Goal: Book appointment/travel/reservation

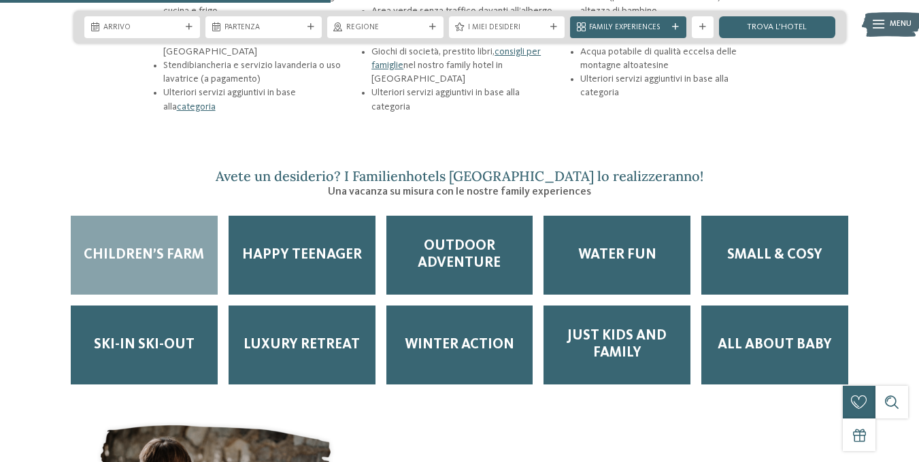
scroll to position [1777, 0]
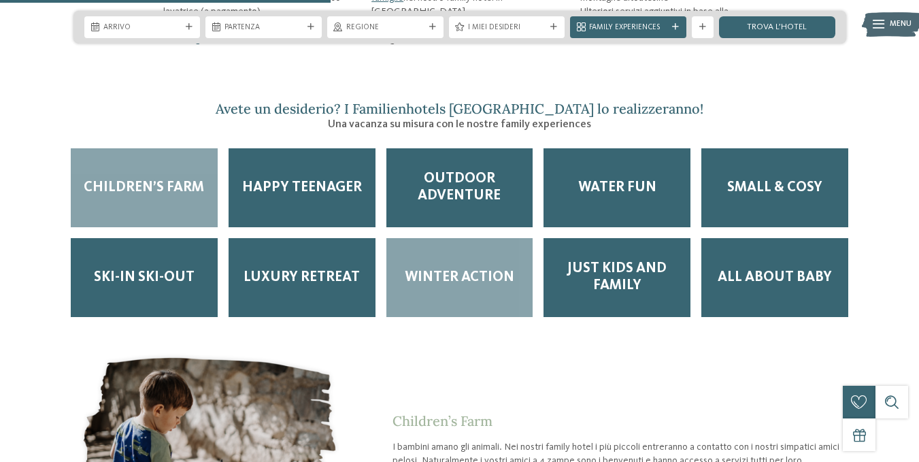
click at [468, 269] on span "Winter Action" at bounding box center [460, 277] width 110 height 17
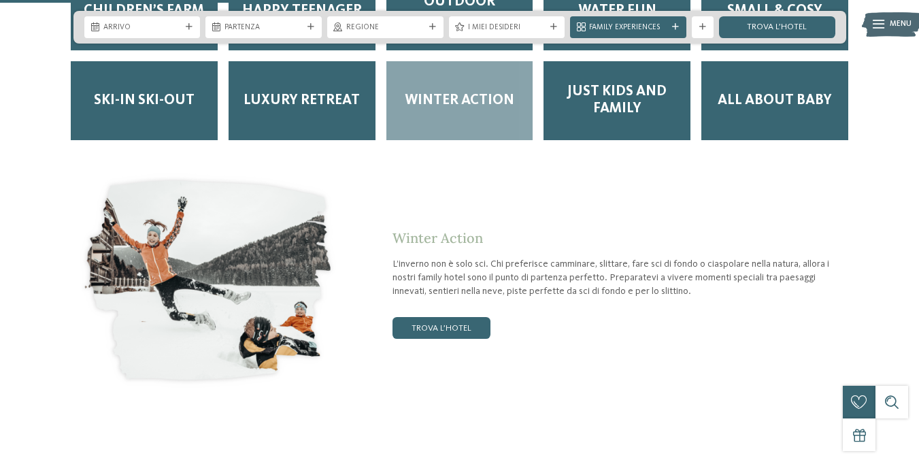
scroll to position [1979, 0]
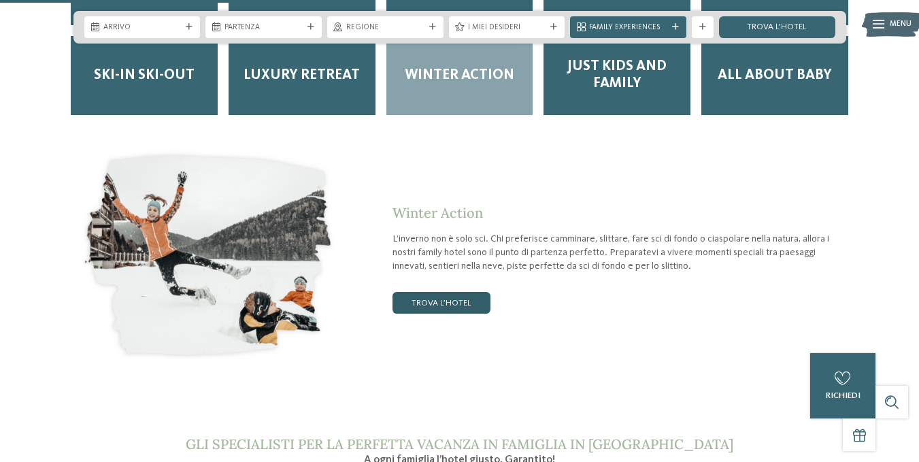
click at [454, 292] on link "trova l’hotel" at bounding box center [442, 303] width 98 height 22
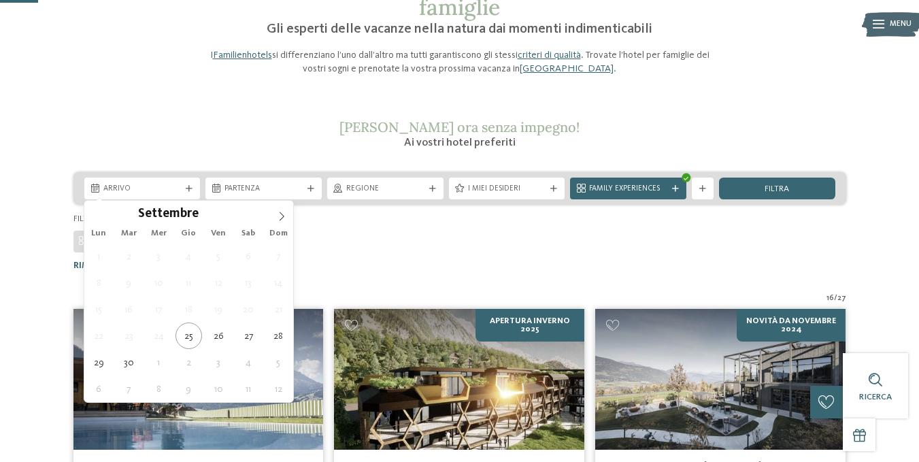
drag, startPoint x: 151, startPoint y: 179, endPoint x: 150, endPoint y: 171, distance: 8.3
click at [282, 214] on icon at bounding box center [282, 216] width 5 height 9
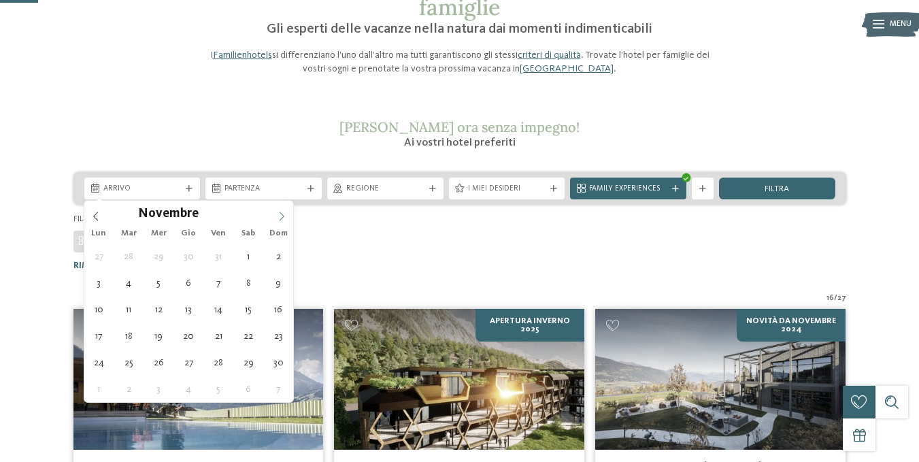
click at [282, 214] on icon at bounding box center [282, 216] width 5 height 9
type div "28.12.2025"
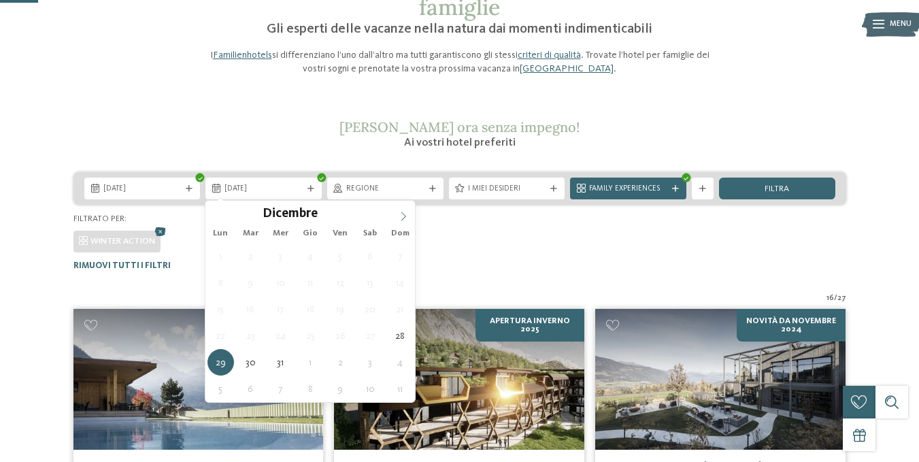
type input "****"
click at [395, 217] on span at bounding box center [403, 212] width 23 height 23
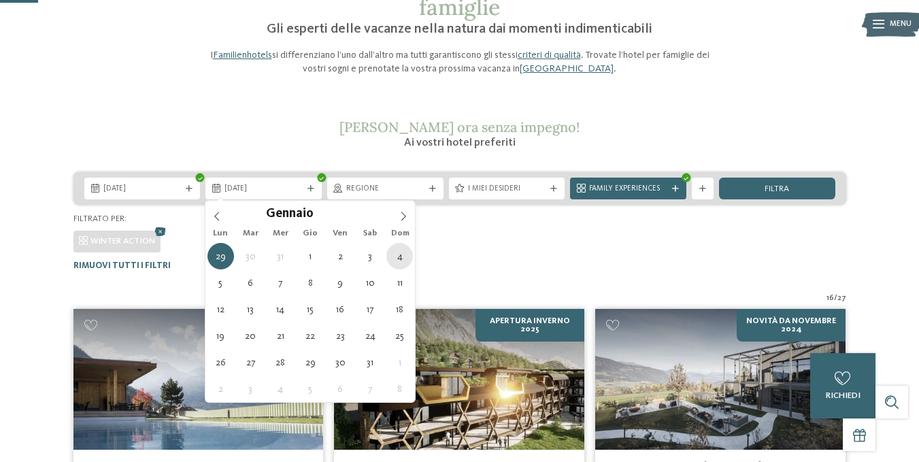
type div "04.01.2026"
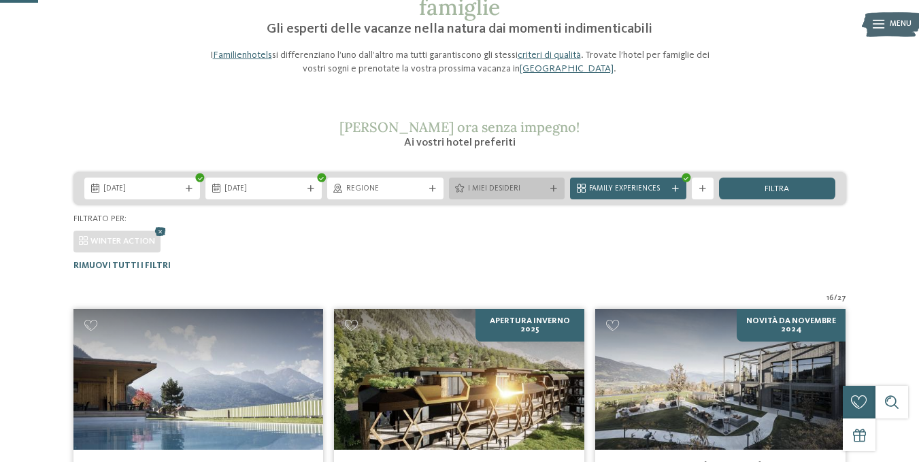
click at [523, 196] on div "I miei desideri" at bounding box center [507, 189] width 116 height 22
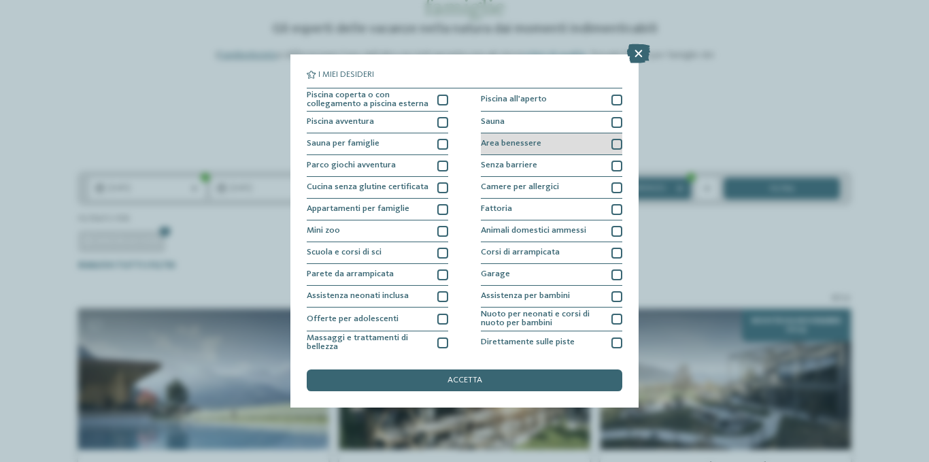
click at [612, 144] on div at bounding box center [617, 144] width 11 height 11
drag, startPoint x: 492, startPoint y: 375, endPoint x: 465, endPoint y: 380, distance: 27.7
click at [465, 380] on span "accetta" at bounding box center [465, 380] width 35 height 9
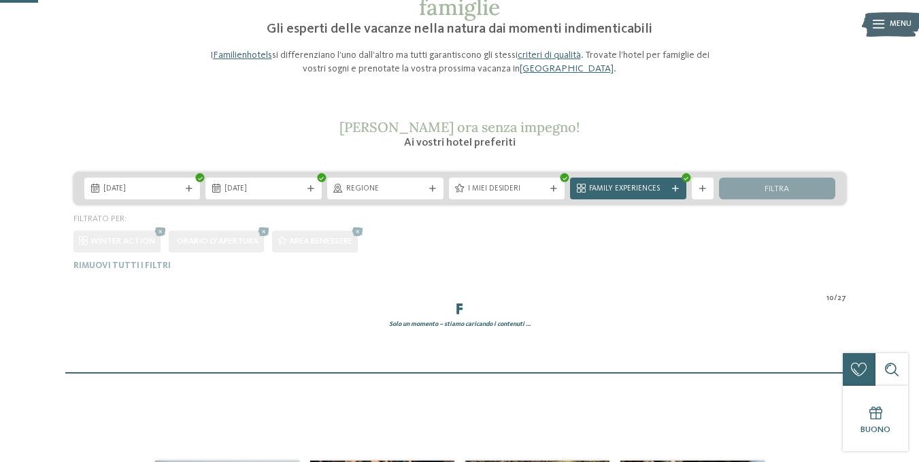
click at [465, 380] on main "Familienhotels Südtirol – dalle famiglie per le famiglie Gli esperti delle vaca…" at bounding box center [459, 215] width 919 height 492
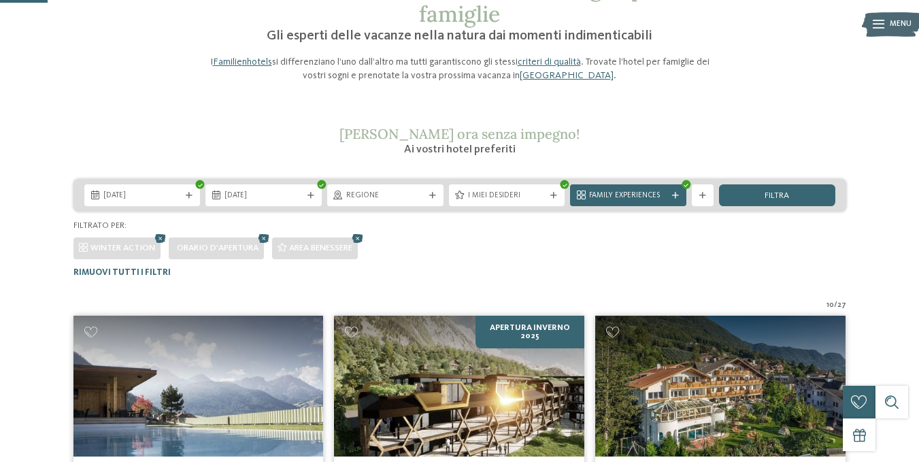
scroll to position [97, 0]
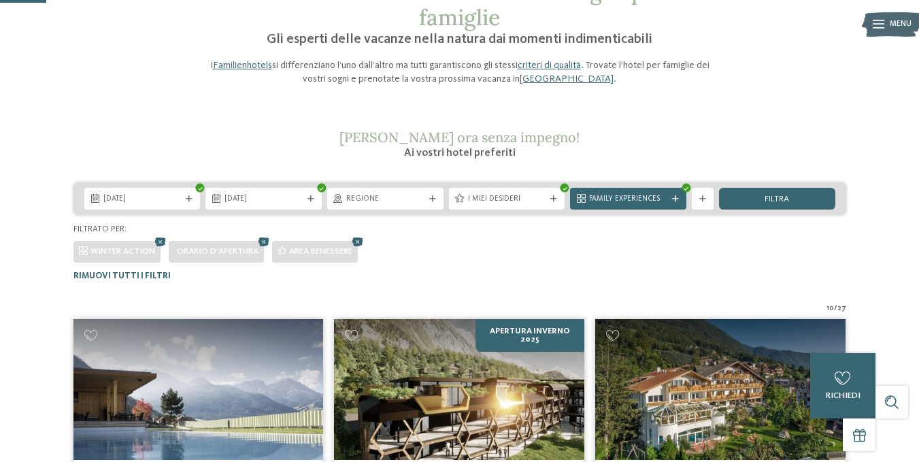
click at [680, 202] on div "Family Experiences" at bounding box center [628, 199] width 116 height 22
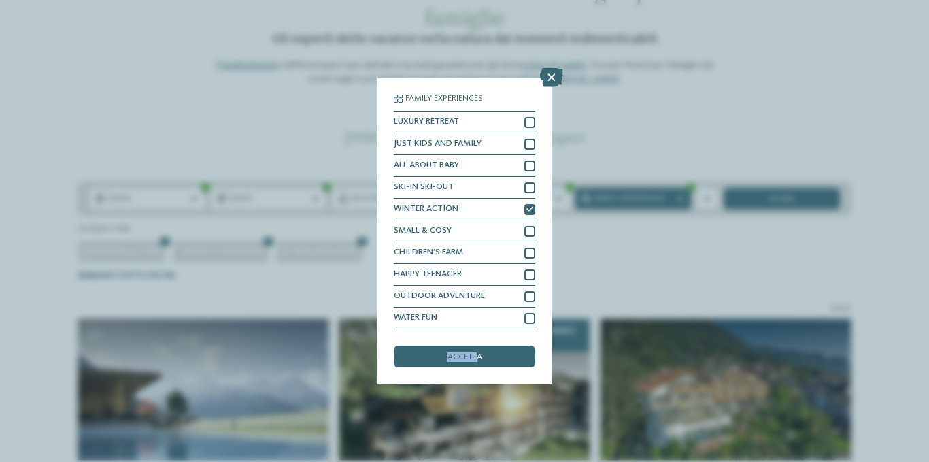
click at [482, 345] on div "Family Experiences LUXURY RETREAT JUST KIDS AND FAMILY ALL ABOUT BABY" at bounding box center [464, 231] width 141 height 273
click at [475, 361] on span "accetta" at bounding box center [465, 357] width 35 height 9
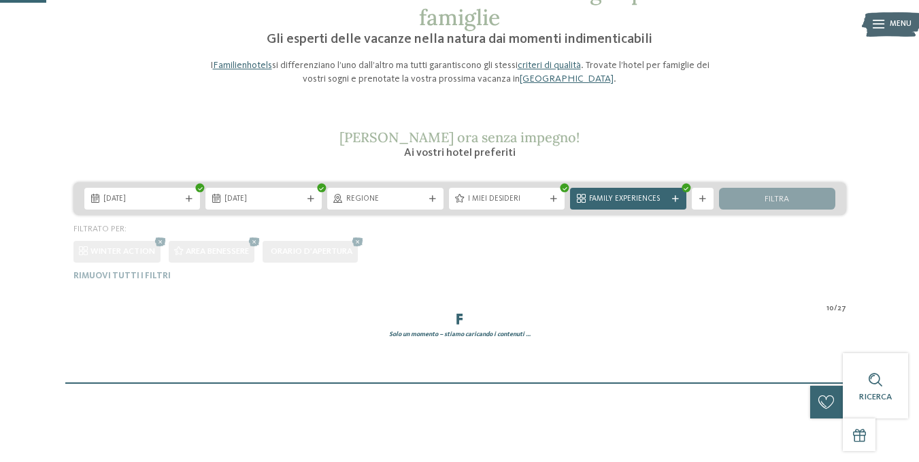
click at [475, 361] on div "Familienhotels Südtirol – dalle famiglie per le famiglie Gli esperti delle vaca…" at bounding box center [459, 181] width 919 height 405
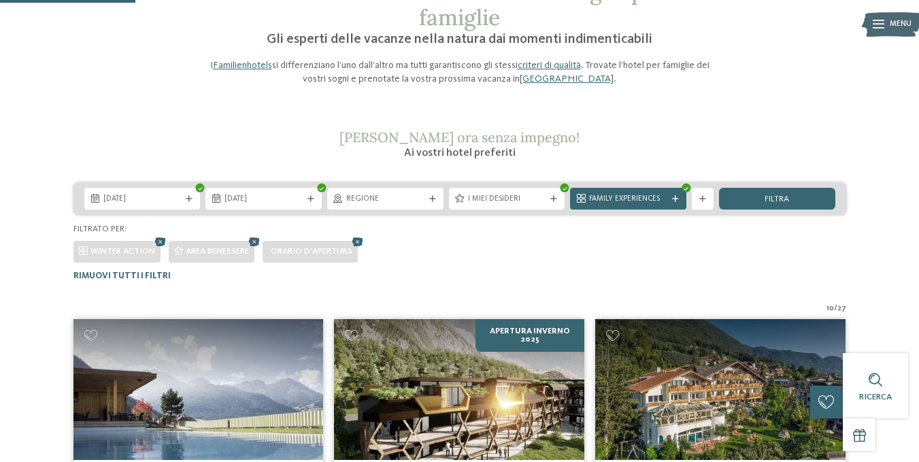
scroll to position [336, 0]
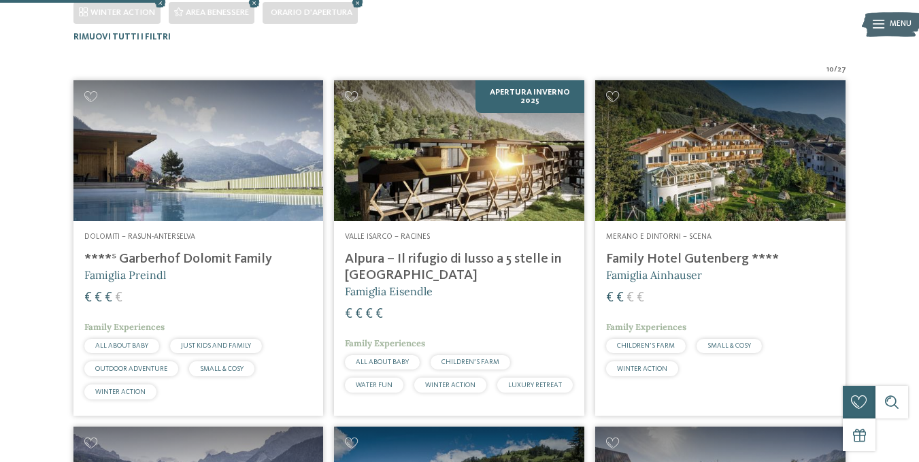
drag, startPoint x: 918, startPoint y: 150, endPoint x: 914, endPoint y: 112, distance: 39.1
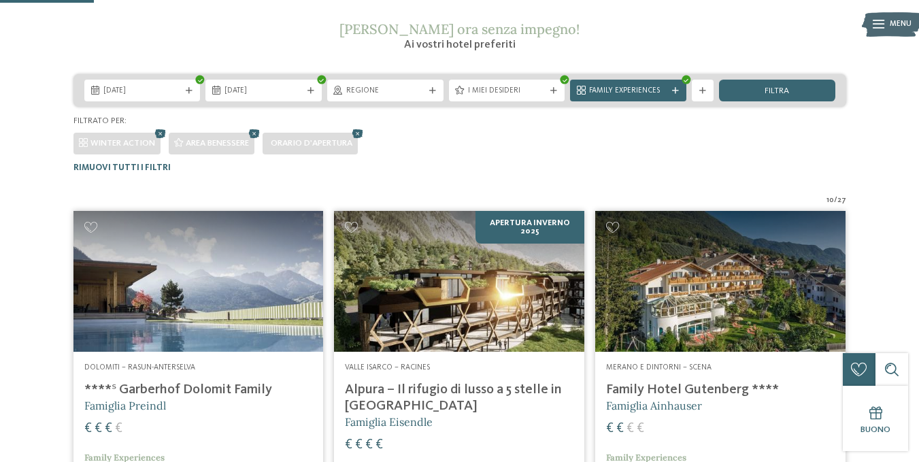
scroll to position [198, 0]
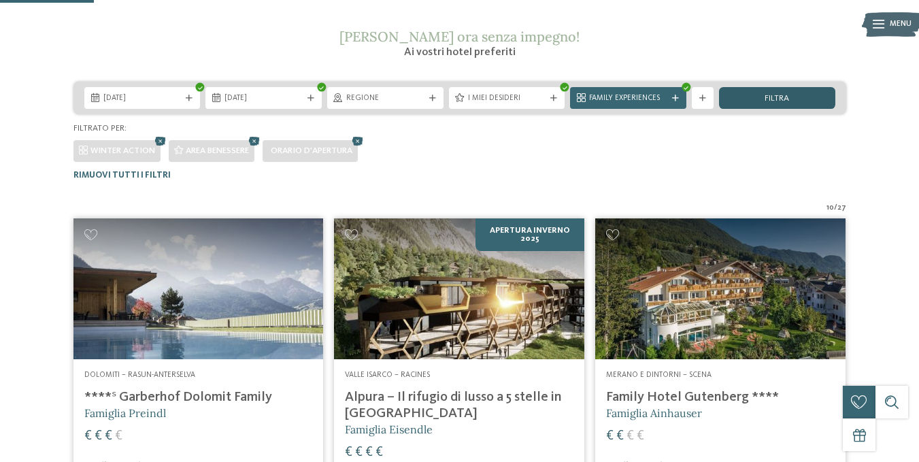
click at [795, 98] on div "filtra" at bounding box center [777, 98] width 116 height 22
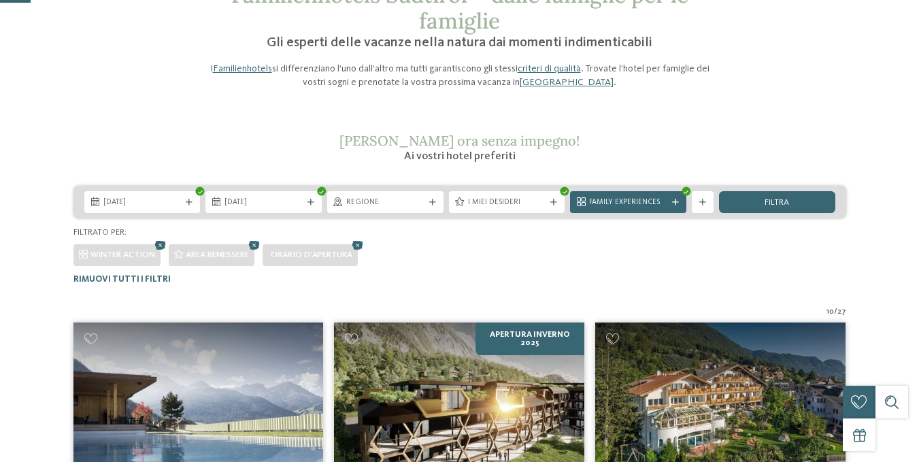
scroll to position [0, 0]
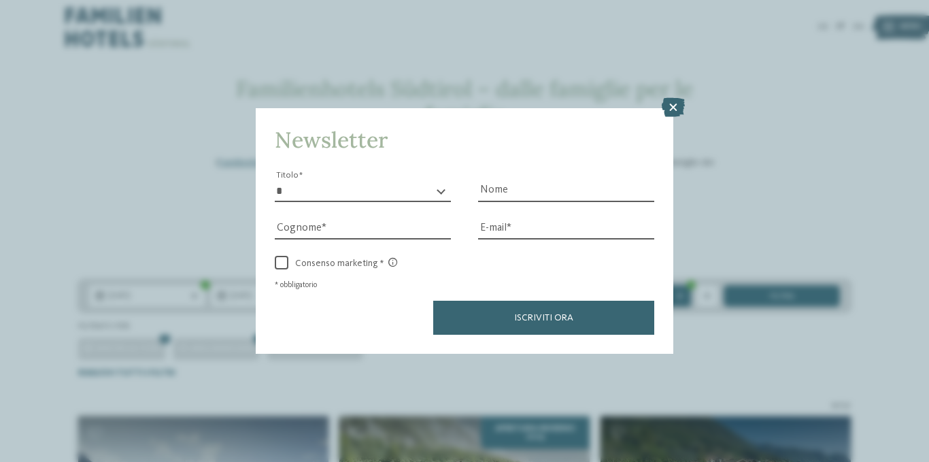
click at [673, 103] on icon at bounding box center [673, 107] width 23 height 19
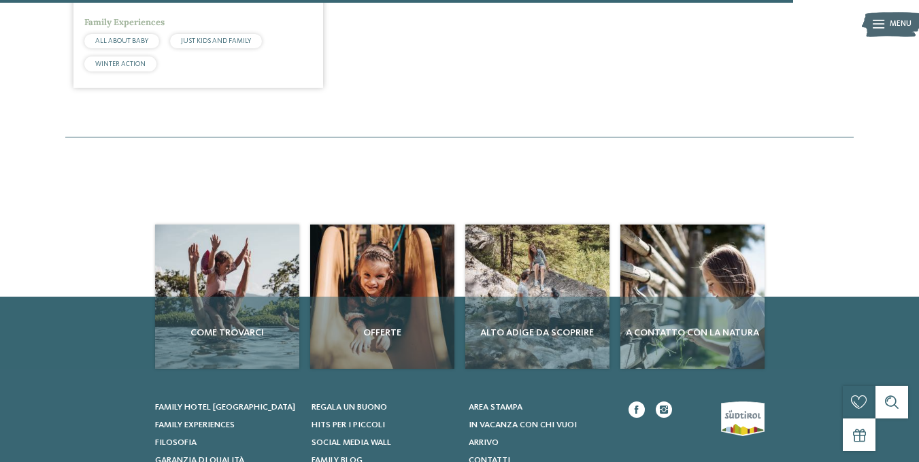
scroll to position [1670, 0]
